Goal: Task Accomplishment & Management: Manage account settings

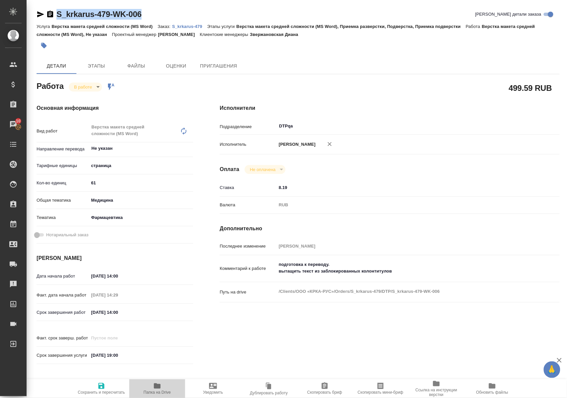
click at [160, 387] on icon "button" at bounding box center [157, 385] width 7 height 5
click at [163, 390] on span "Папка на Drive" at bounding box center [157, 392] width 27 height 5
click at [96, 88] on body "🙏 .cls-1 fill:#fff; AWATERA Polushina Alena Клиенты Спецификации Заказы 10 Чаты…" at bounding box center [283, 199] width 567 height 398
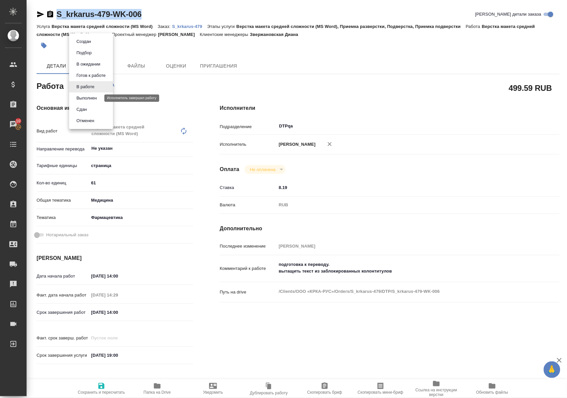
click at [97, 99] on button "Выполнен" at bounding box center [86, 97] width 24 height 7
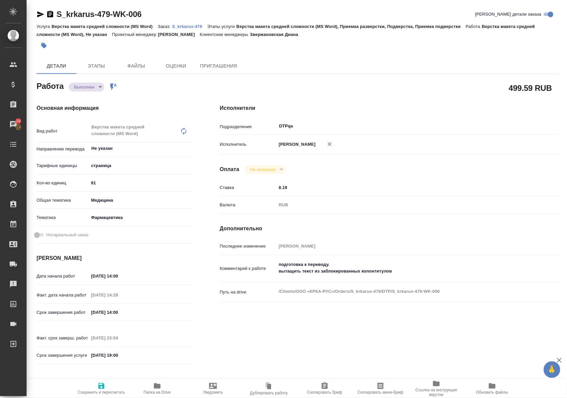
type textarea "x"
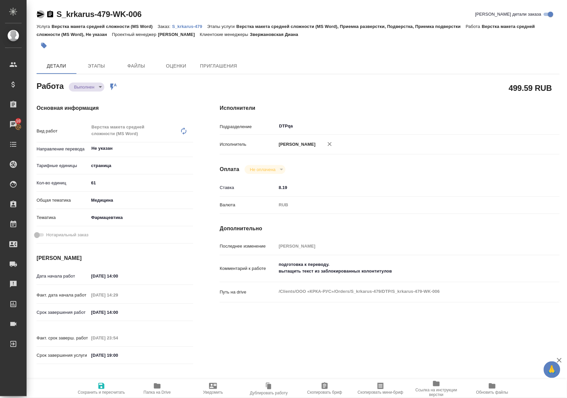
click at [40, 13] on icon "button" at bounding box center [40, 14] width 7 height 6
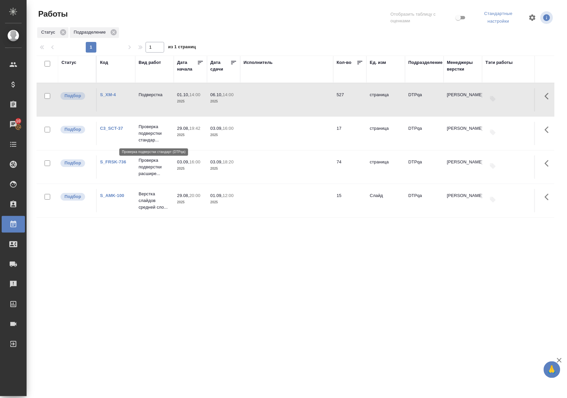
click at [152, 134] on p "Проверка подверстки стандар..." at bounding box center [155, 133] width 32 height 20
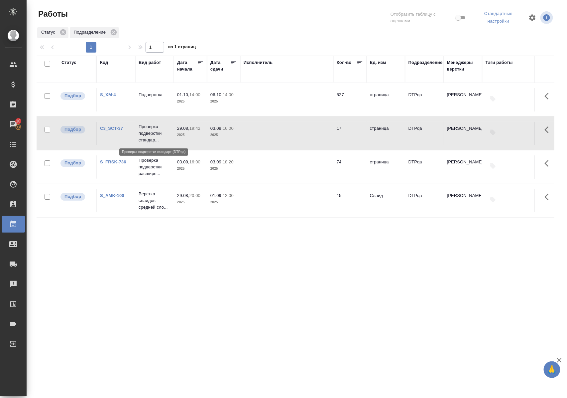
click at [152, 134] on p "Проверка подверстки стандар..." at bounding box center [155, 133] width 32 height 20
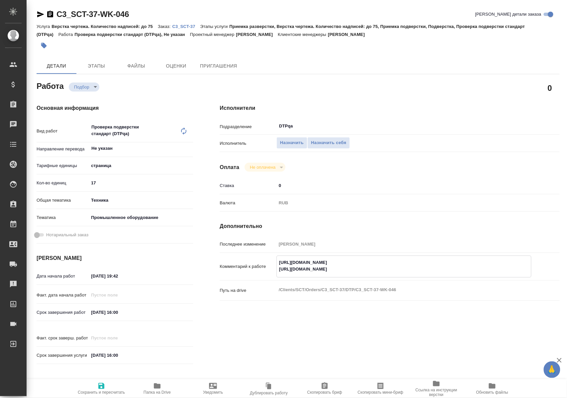
drag, startPoint x: 278, startPoint y: 260, endPoint x: 419, endPoint y: 260, distance: 140.9
click at [419, 260] on textarea "https://tera.awatera.com/Work/68aeda70ffdcefb4f90b9231/ https://tera.awatera.co…" at bounding box center [404, 266] width 254 height 18
drag, startPoint x: 278, startPoint y: 268, endPoint x: 418, endPoint y: 269, distance: 140.3
click at [418, 269] on textarea "https://tera.awatera.com/Work/68aeda70ffdcefb4f90b9231/ https://tera.awatera.co…" at bounding box center [404, 266] width 254 height 18
click at [186, 25] on p "C3_SCT-37" at bounding box center [186, 26] width 28 height 5
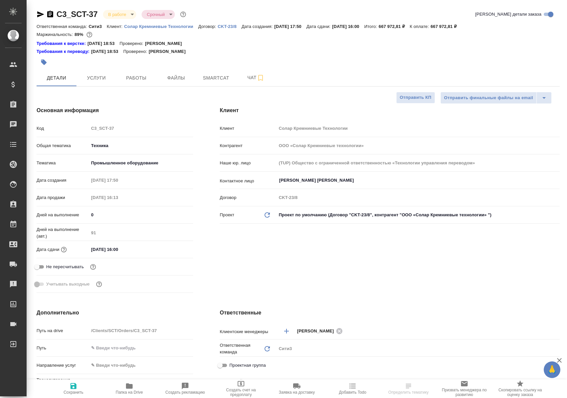
select select "RU"
type input "Белякова [PERSON_NAME]"
click at [144, 81] on span "Работы" at bounding box center [136, 78] width 32 height 8
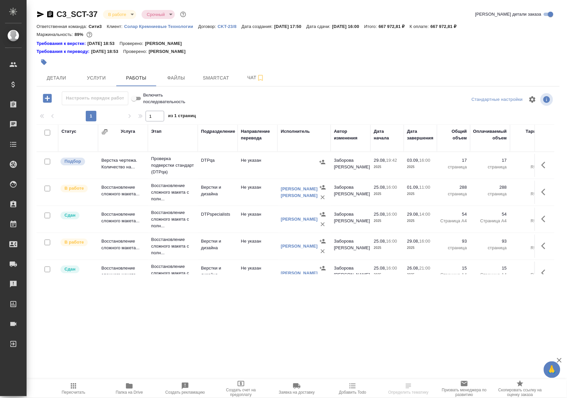
scroll to position [44, 0]
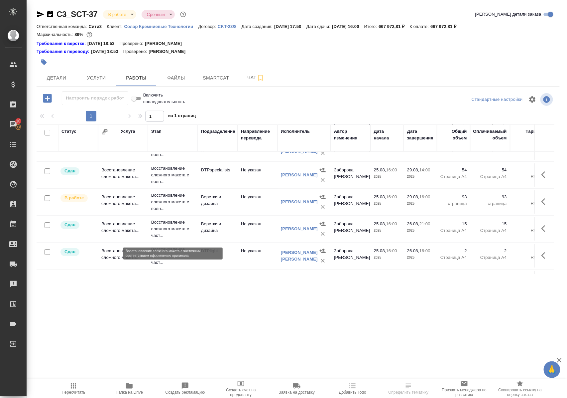
click at [168, 234] on p "Восстановление сложного макета с част..." at bounding box center [172, 229] width 43 height 20
click at [167, 233] on p "Восстановление сложного макета с част..." at bounding box center [172, 229] width 43 height 20
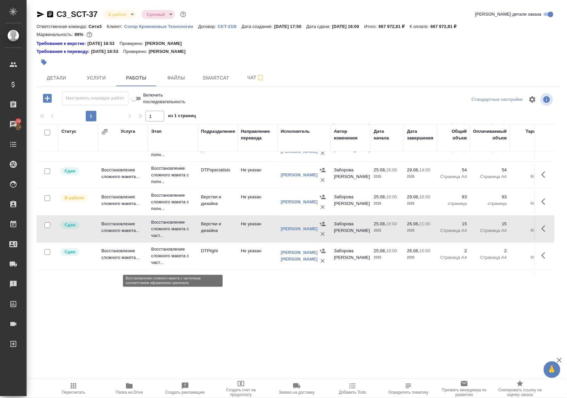
click at [166, 257] on p "Восстановление сложного макета с част..." at bounding box center [172, 256] width 43 height 20
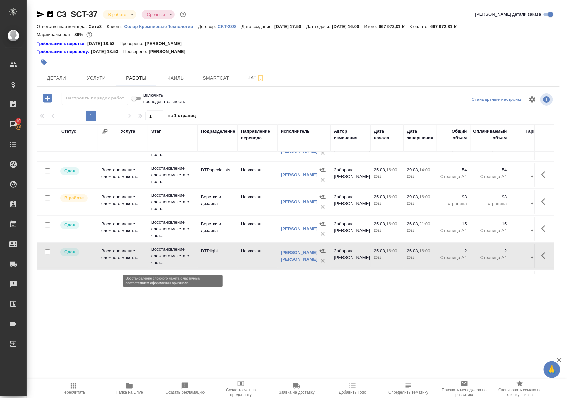
click at [166, 257] on p "Восстановление сложного макета с част..." at bounding box center [172, 256] width 43 height 20
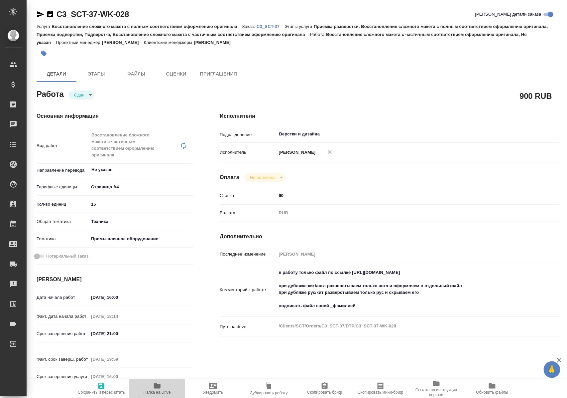
click at [160, 388] on icon "button" at bounding box center [157, 386] width 8 height 8
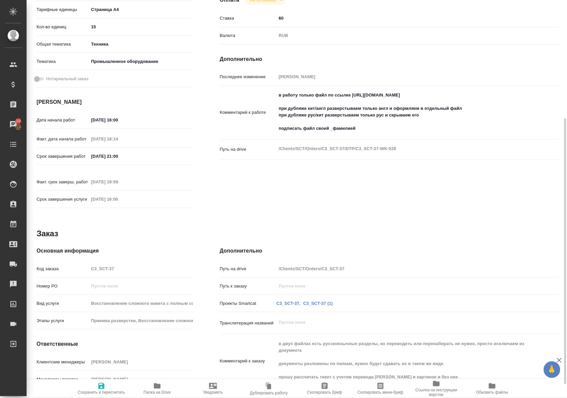
scroll to position [197, 0]
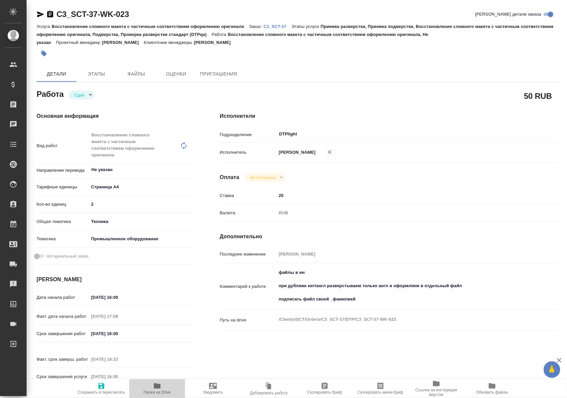
click at [159, 387] on icon "button" at bounding box center [157, 385] width 7 height 5
